Goal: Check status: Check status

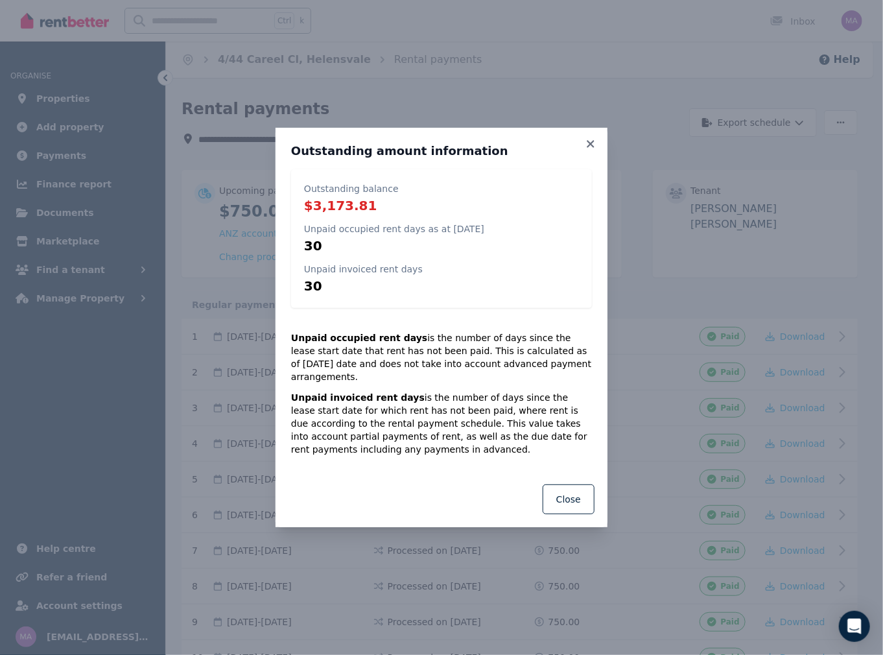
drag, startPoint x: 592, startPoint y: 151, endPoint x: 591, endPoint y: 162, distance: 11.0
click at [592, 147] on icon at bounding box center [590, 143] width 7 height 7
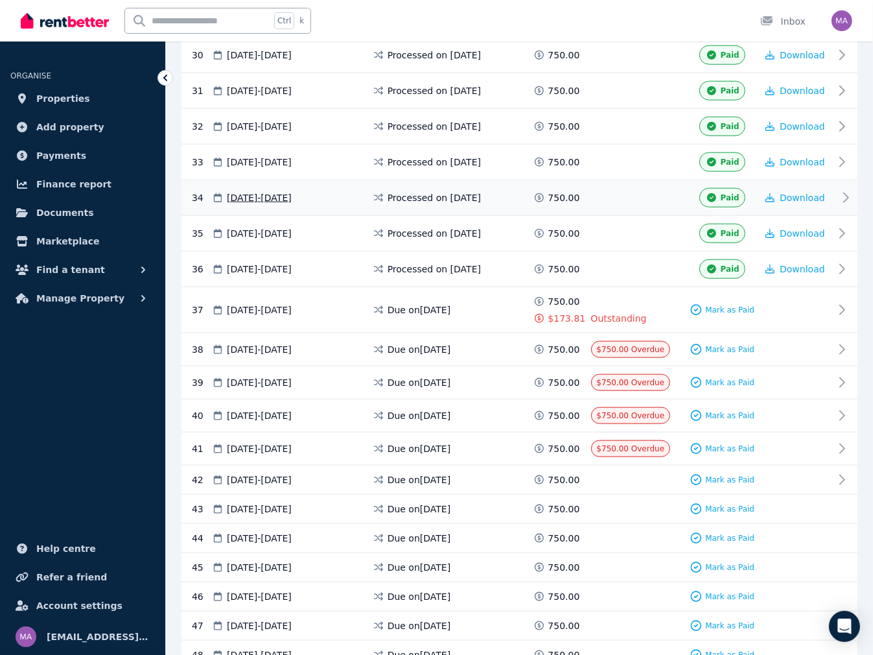
scroll to position [1274, 0]
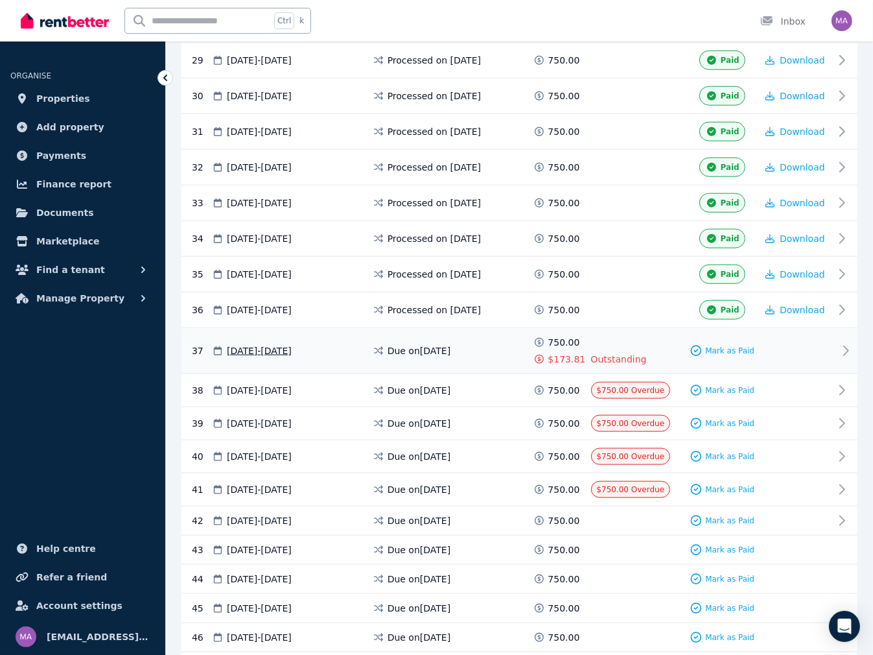
click at [849, 343] on icon at bounding box center [846, 351] width 16 height 16
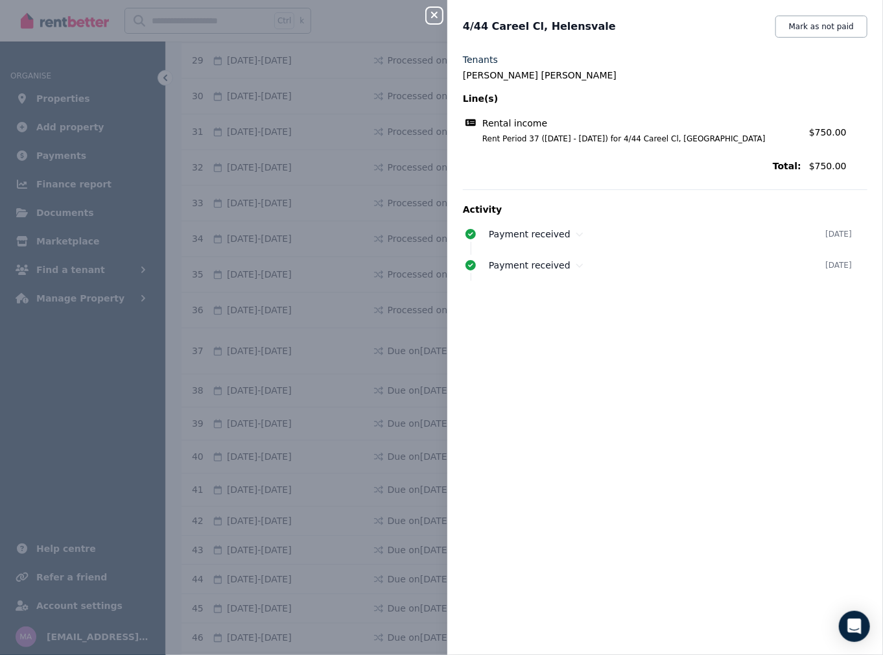
click at [430, 14] on icon "button" at bounding box center [435, 15] width 16 height 10
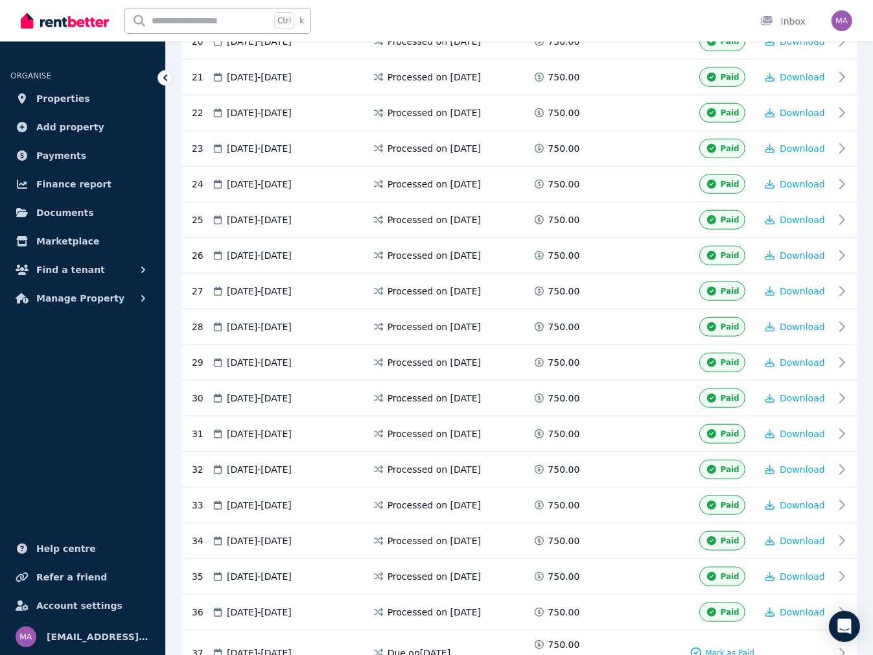
scroll to position [950, 0]
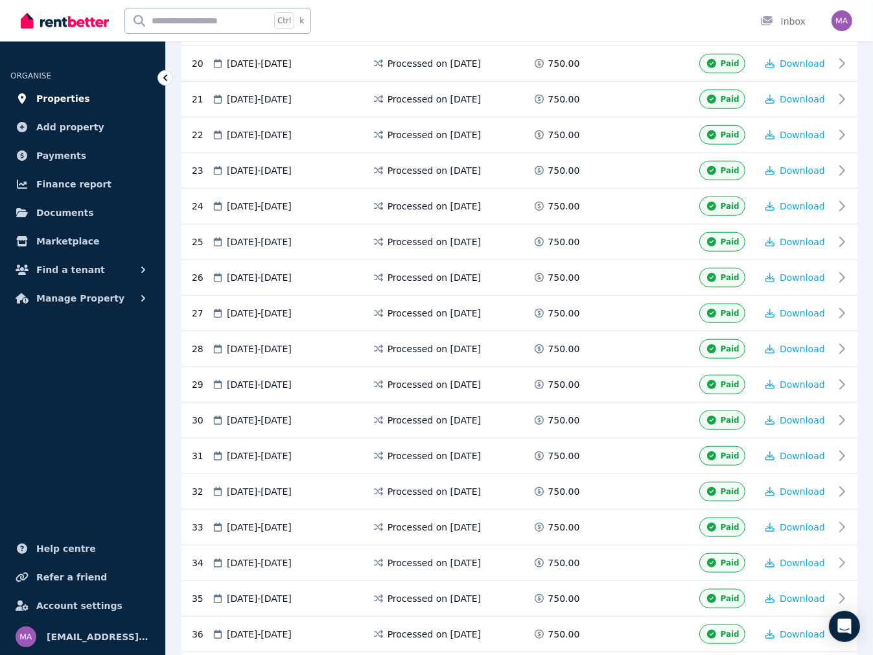
click at [76, 101] on span "Properties" at bounding box center [63, 99] width 54 height 16
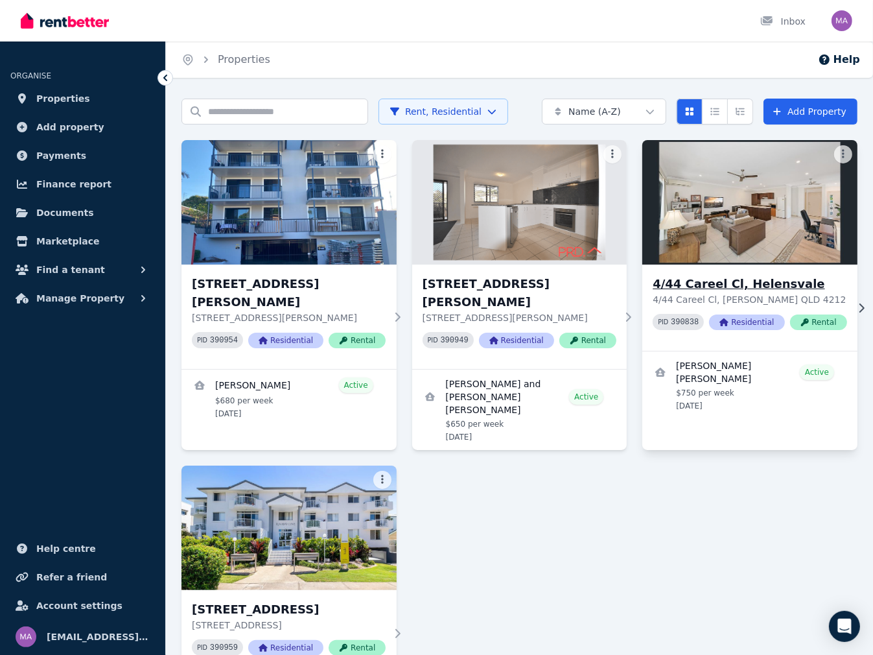
click at [757, 286] on h3 "4/44 Careel Cl, Helensvale" at bounding box center [750, 284] width 194 height 18
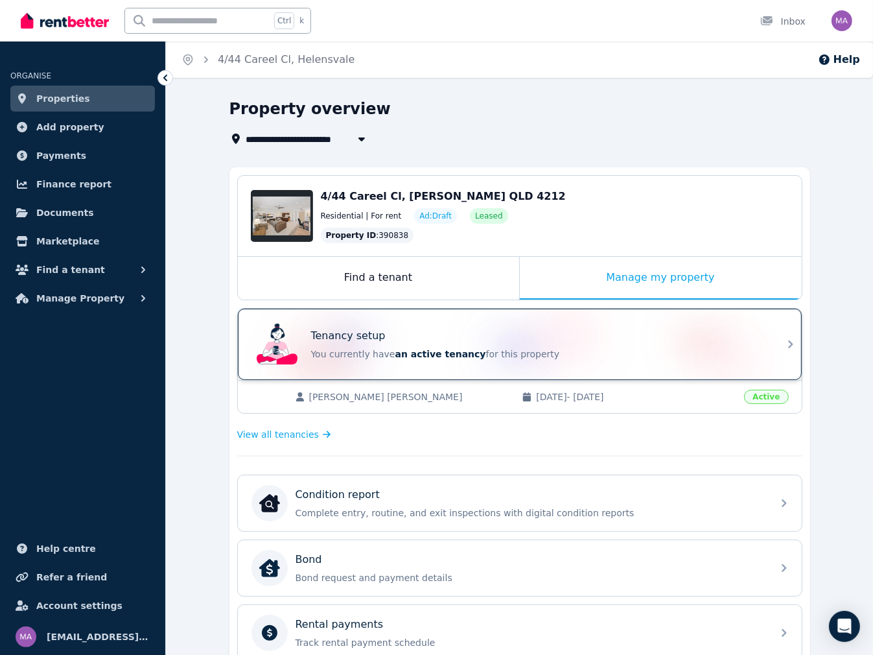
click at [766, 348] on div "Tenancy setup You currently have an active tenancy for this property" at bounding box center [520, 344] width 564 height 71
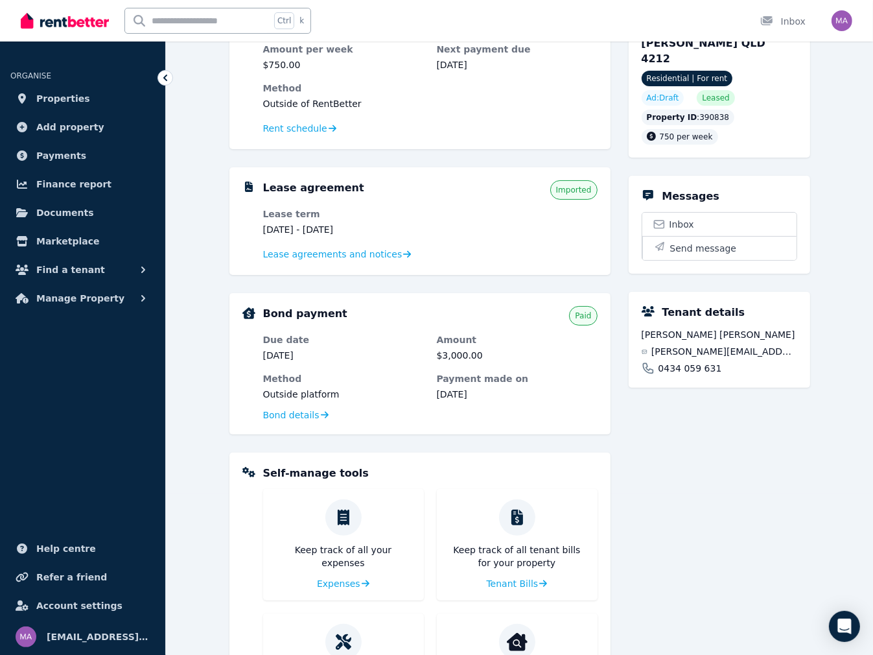
scroll to position [194, 0]
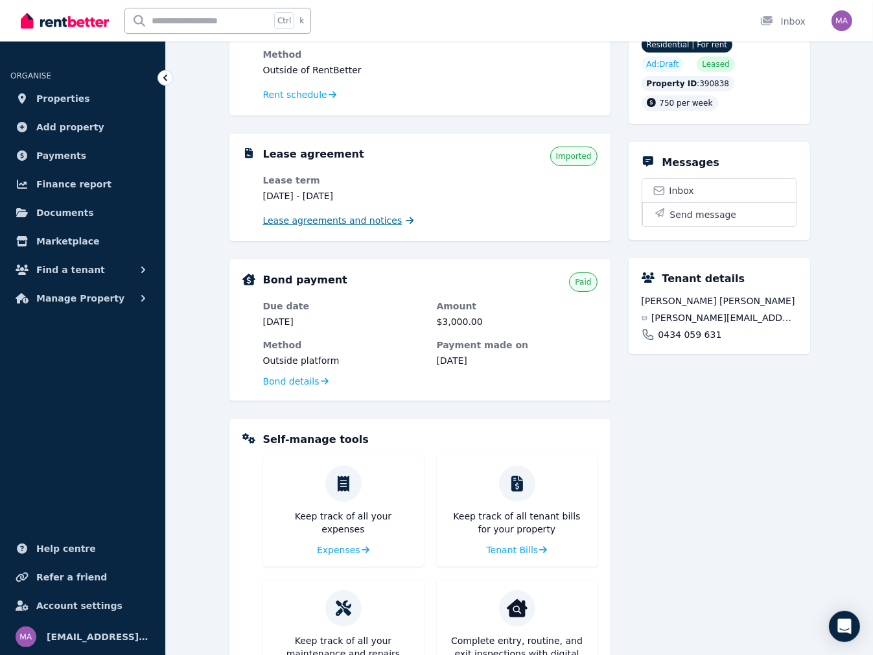
click at [297, 222] on span "Lease agreements and notices" at bounding box center [332, 220] width 139 height 13
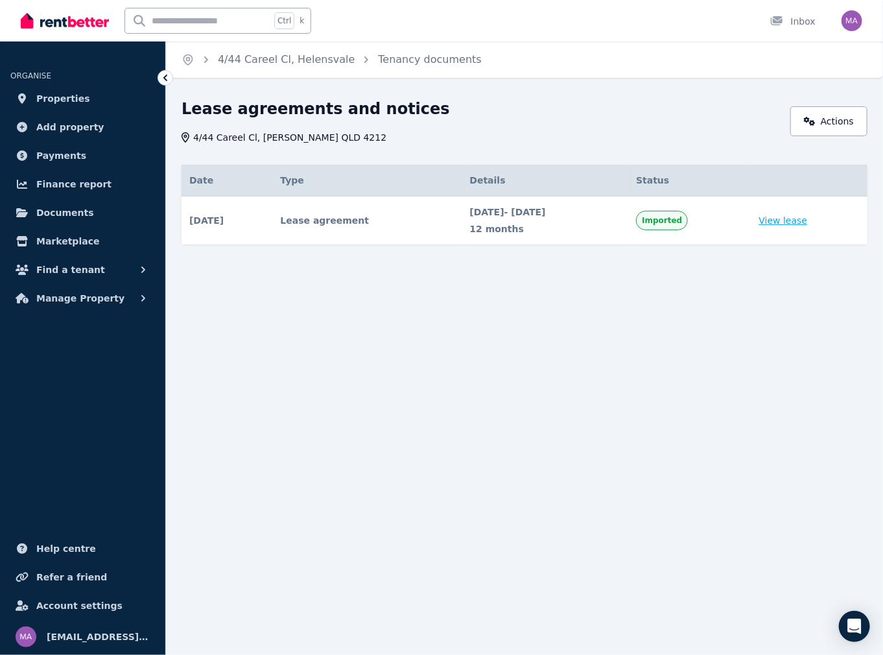
click at [791, 224] on link "View lease" at bounding box center [783, 220] width 49 height 13
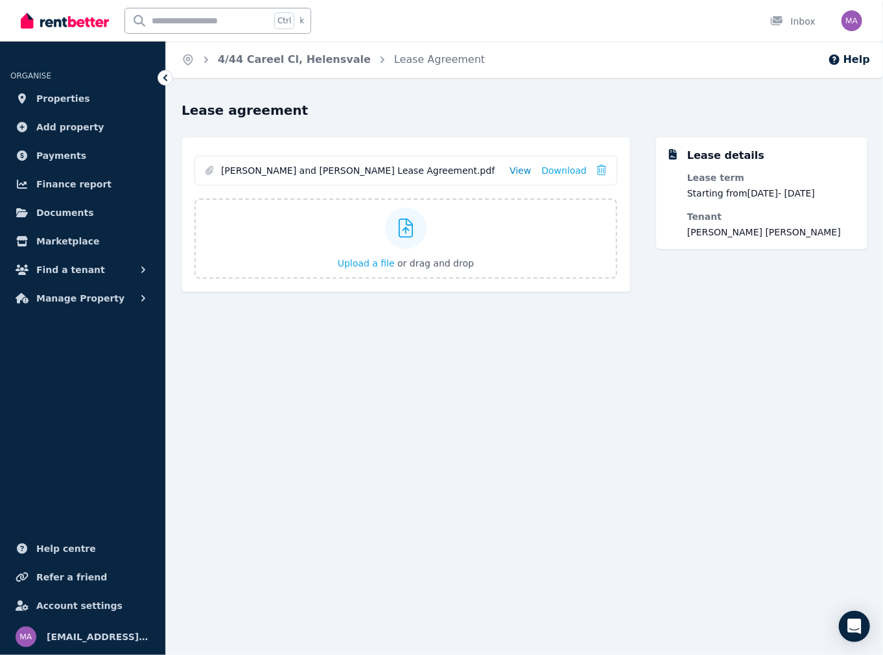
click at [531, 175] on link "View" at bounding box center [519, 170] width 21 height 13
click at [62, 88] on link "Properties" at bounding box center [82, 99] width 145 height 26
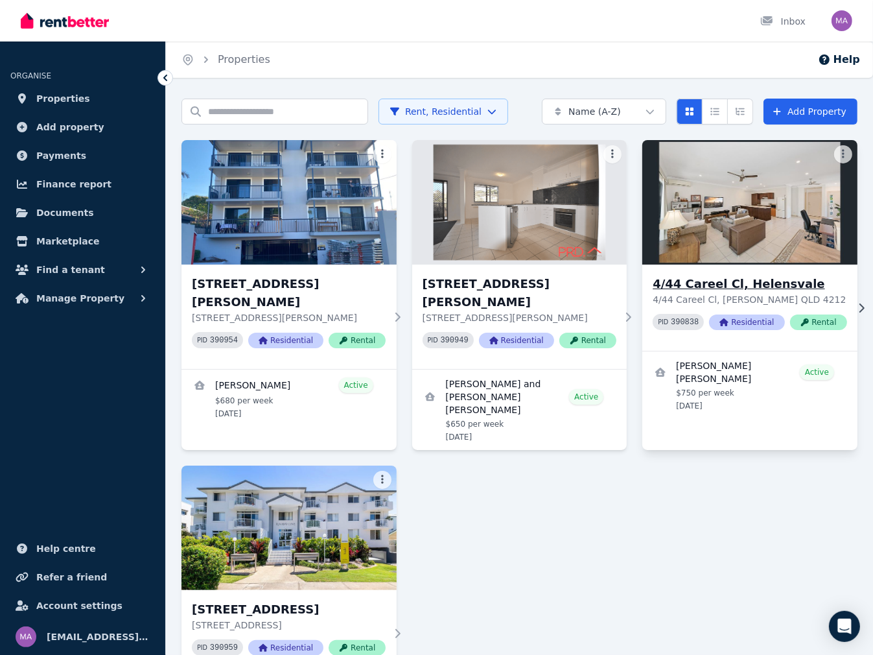
click at [742, 281] on h3 "4/44 Careel Cl, Helensvale" at bounding box center [750, 284] width 194 height 18
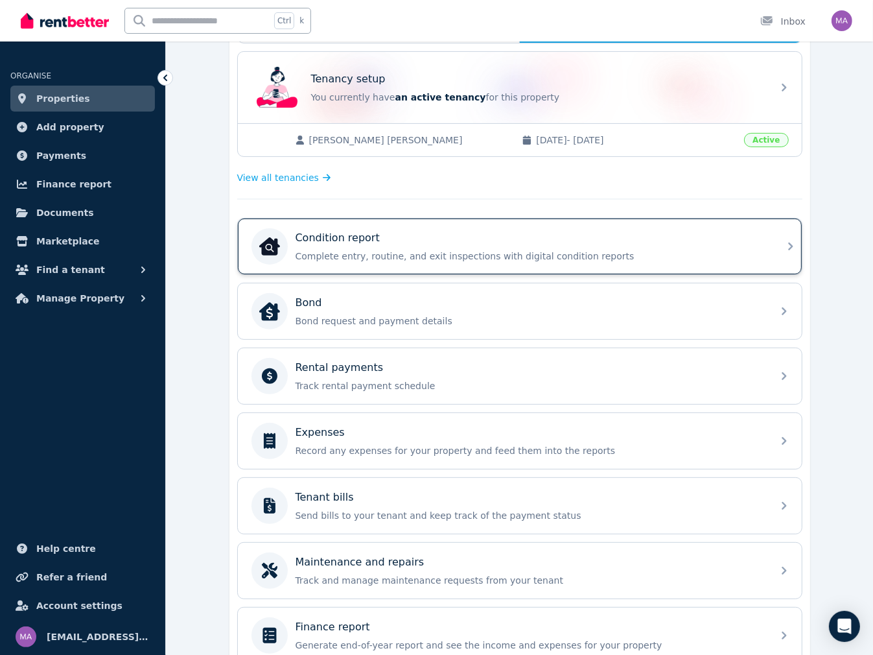
scroll to position [317, 0]
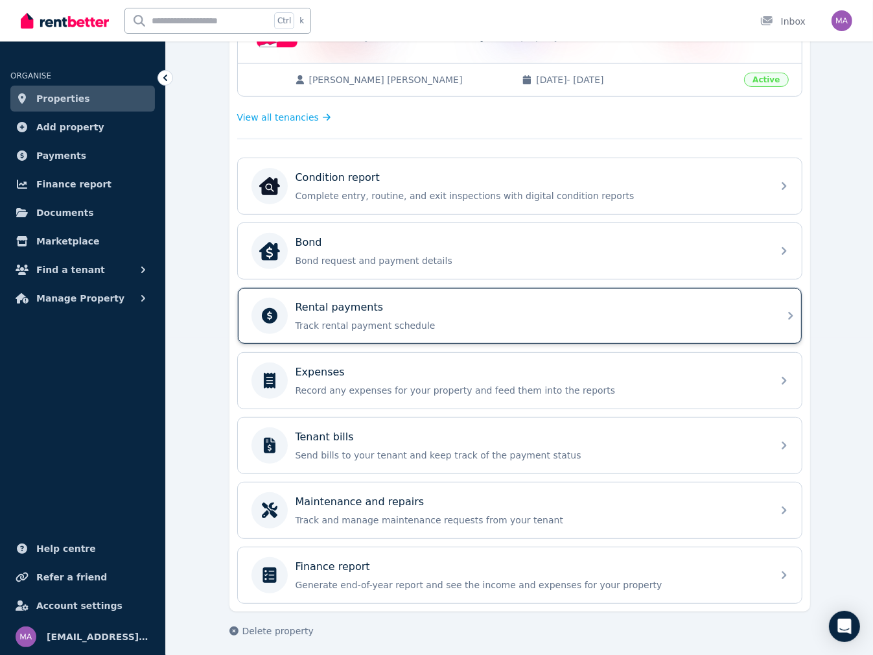
click at [370, 319] on p "Track rental payment schedule" at bounding box center [530, 325] width 469 height 13
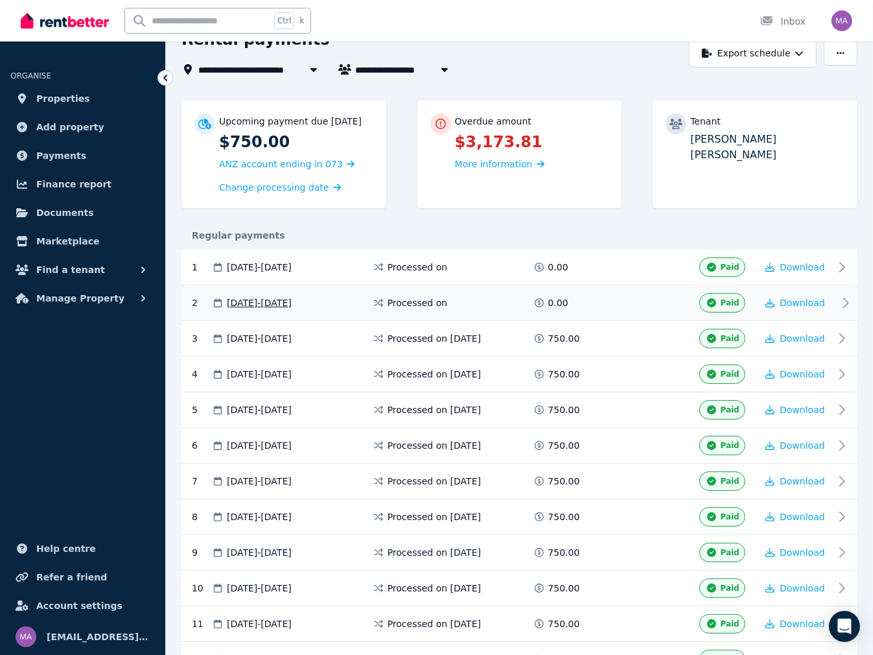
scroll to position [65, 0]
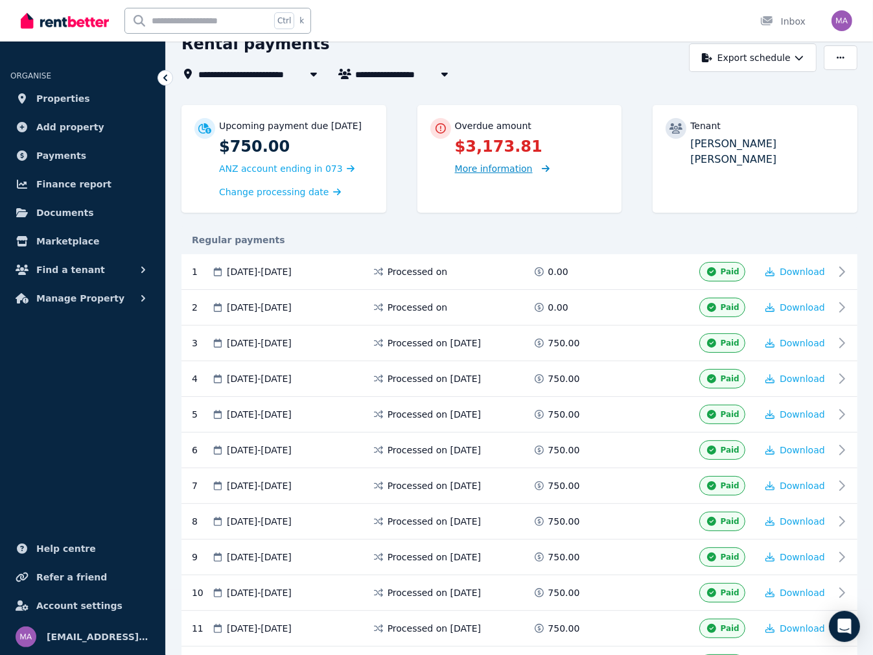
click at [516, 172] on span "More information" at bounding box center [494, 168] width 78 height 10
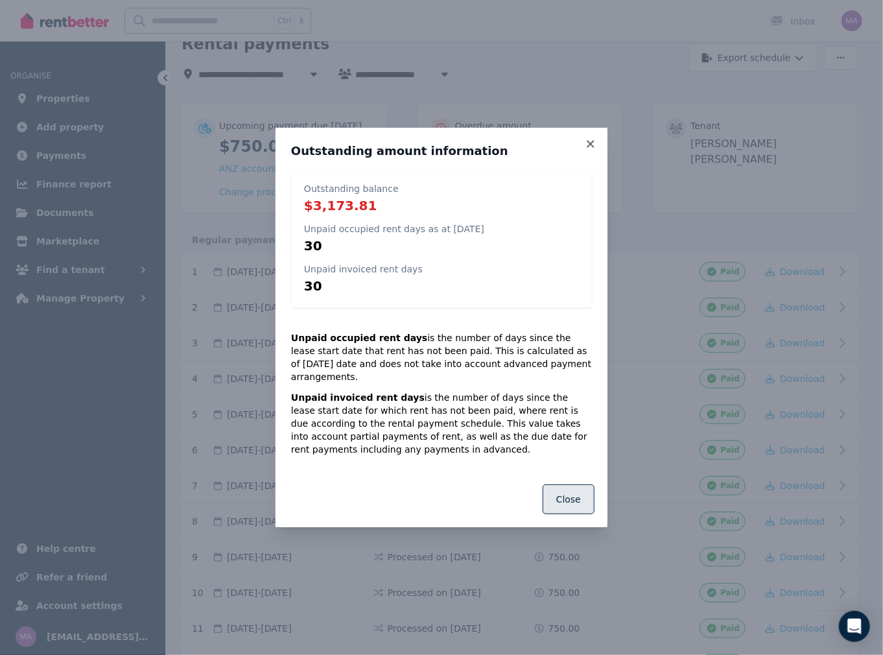
click at [565, 501] on button "Close" at bounding box center [569, 499] width 52 height 30
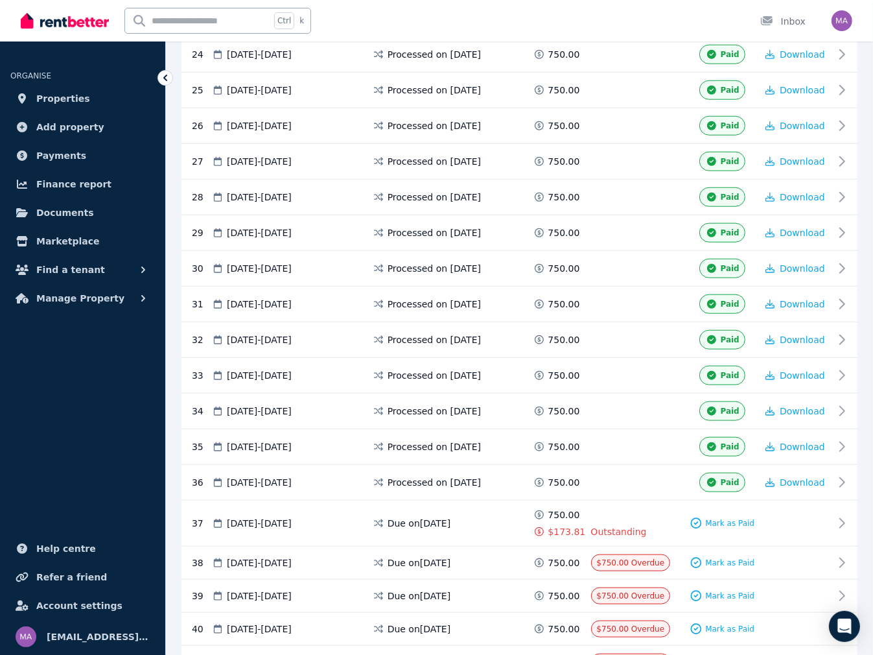
scroll to position [1296, 0]
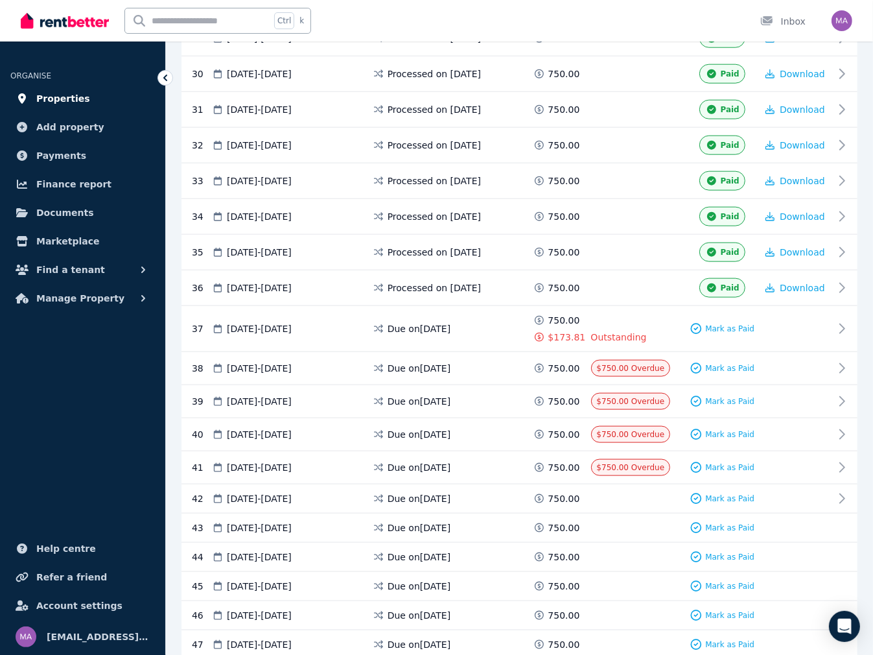
click at [67, 95] on span "Properties" at bounding box center [63, 99] width 54 height 16
